Goal: Task Accomplishment & Management: Use online tool/utility

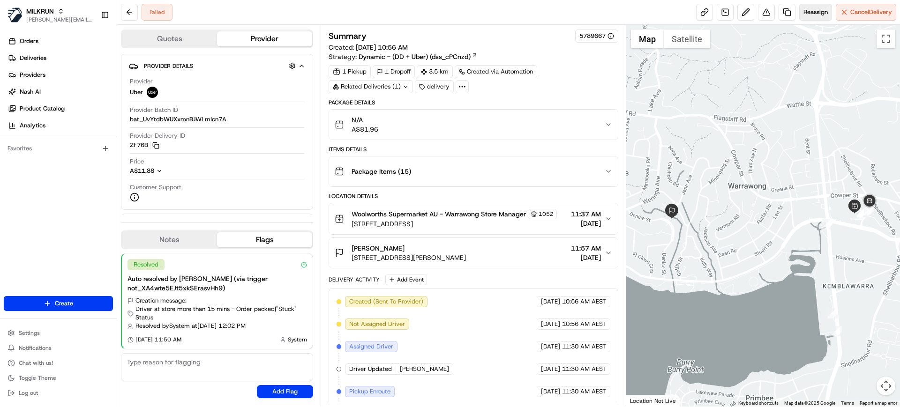
click at [804, 15] on span "Reassign" at bounding box center [815, 12] width 24 height 8
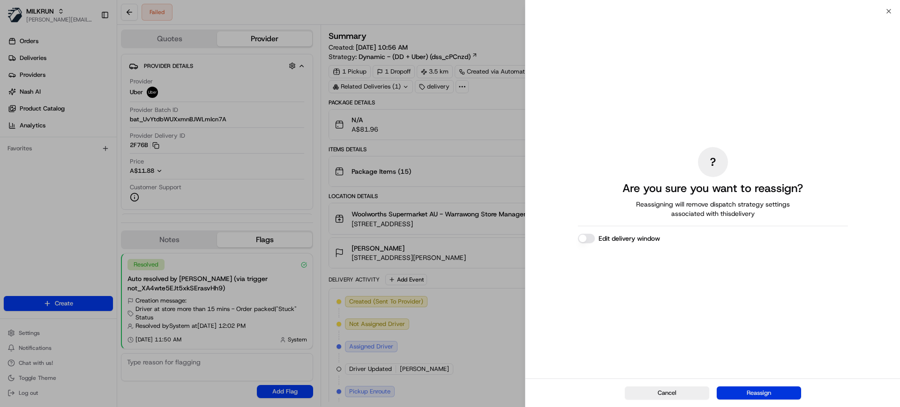
click at [748, 390] on button "Reassign" at bounding box center [759, 393] width 84 height 13
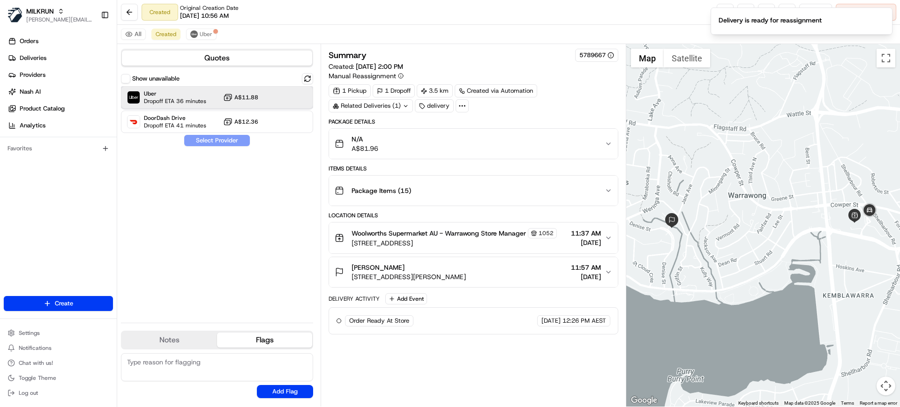
click at [277, 99] on div "Uber Dropoff ETA 36 minutes A$11.88" at bounding box center [217, 97] width 192 height 22
click at [233, 137] on button "Assign Provider" at bounding box center [217, 140] width 67 height 11
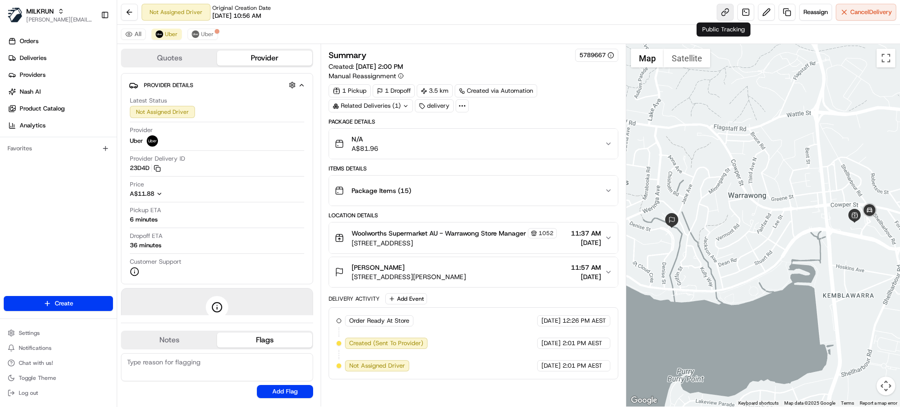
click at [724, 12] on link at bounding box center [725, 12] width 17 height 17
